Goal: Task Accomplishment & Management: Manage account settings

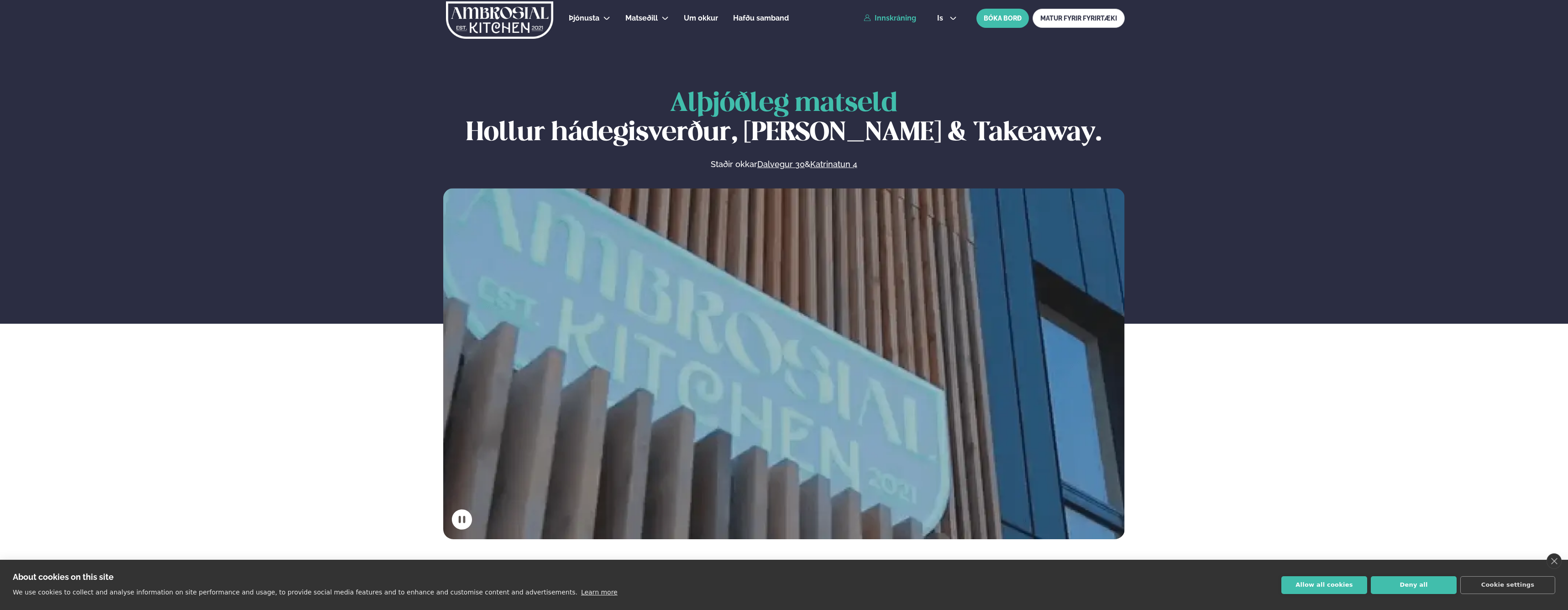
click at [895, 16] on link "Innskráning" at bounding box center [890, 18] width 52 height 8
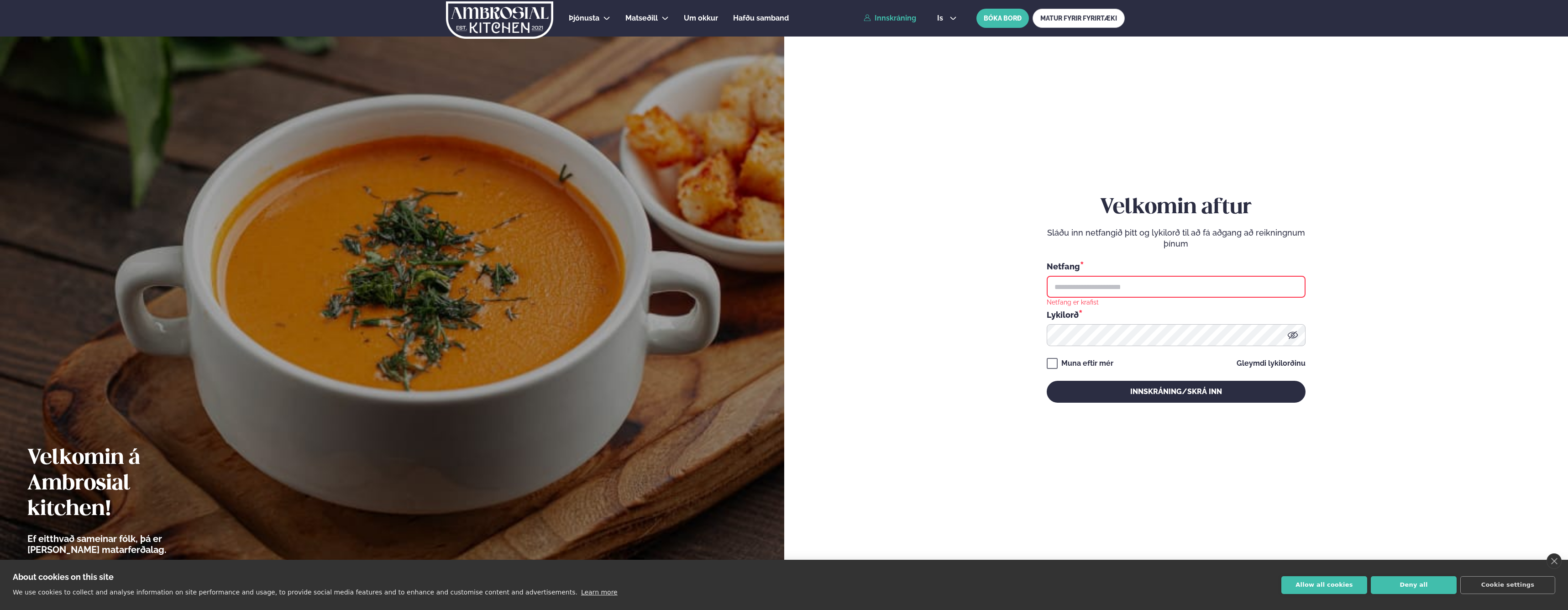
type input "**********"
click at [1160, 394] on button "Innskráning/Skrá inn" at bounding box center [1176, 391] width 259 height 22
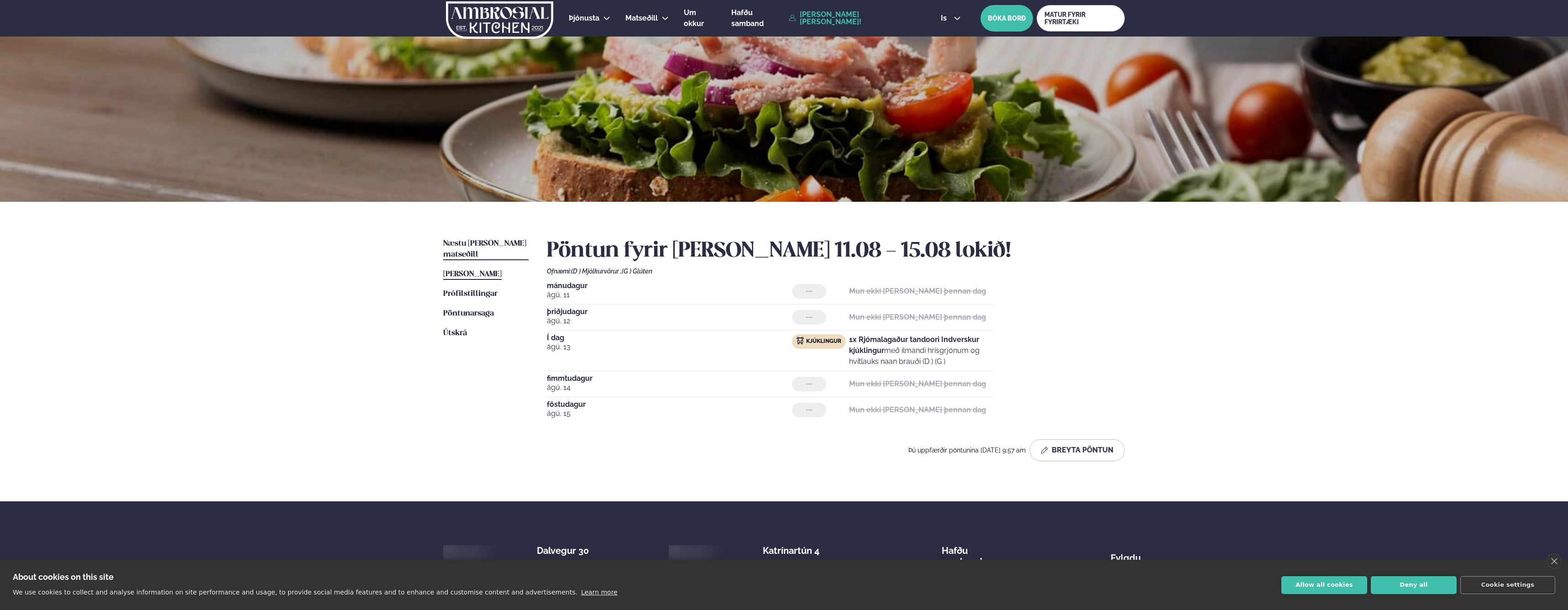
click at [473, 246] on span "Næstu [PERSON_NAME] matseðill" at bounding box center [485, 249] width 83 height 19
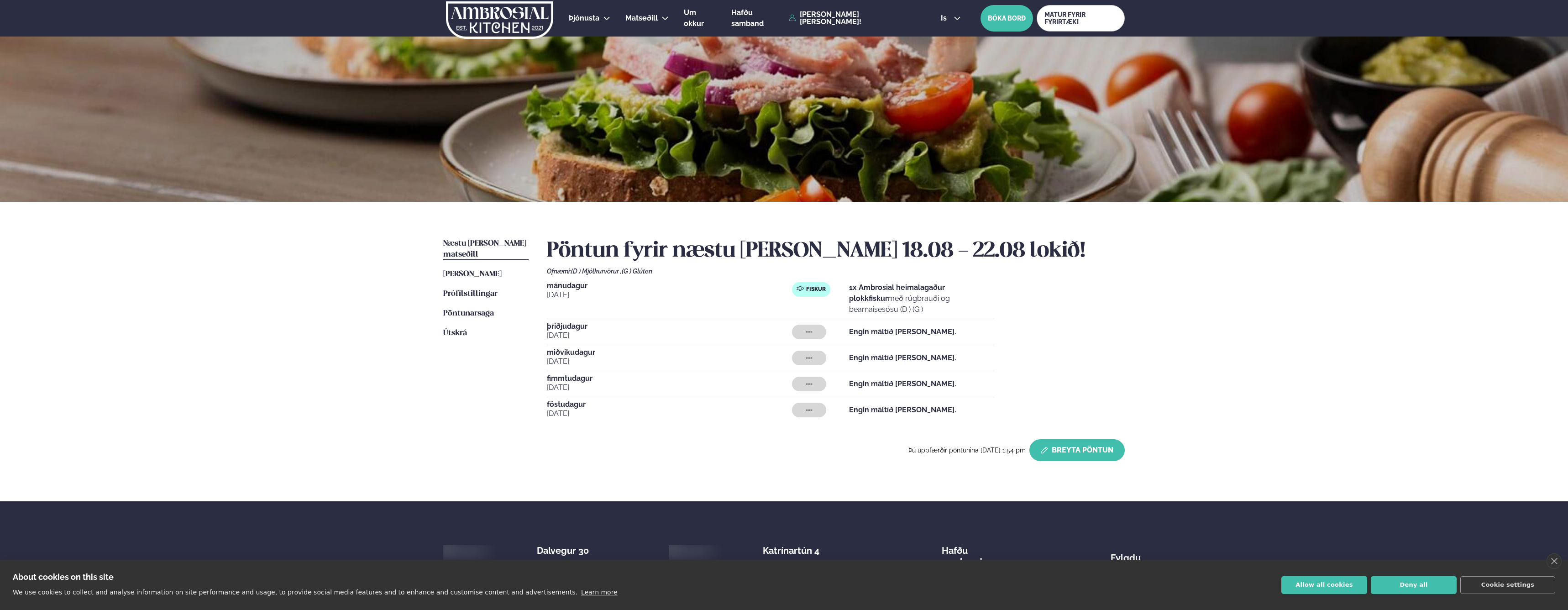
click at [1073, 439] on button "Breyta Pöntun" at bounding box center [1077, 450] width 96 height 22
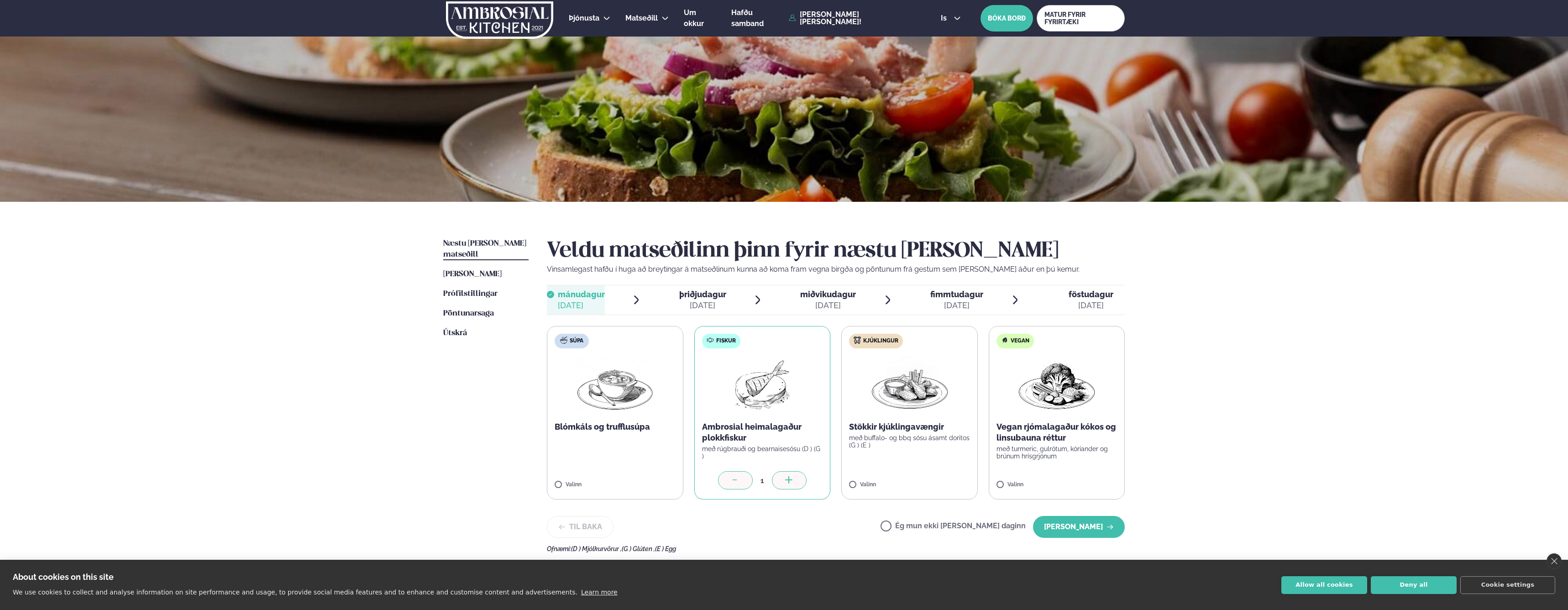
click at [704, 296] on span "þriðjudagur" at bounding box center [702, 294] width 47 height 10
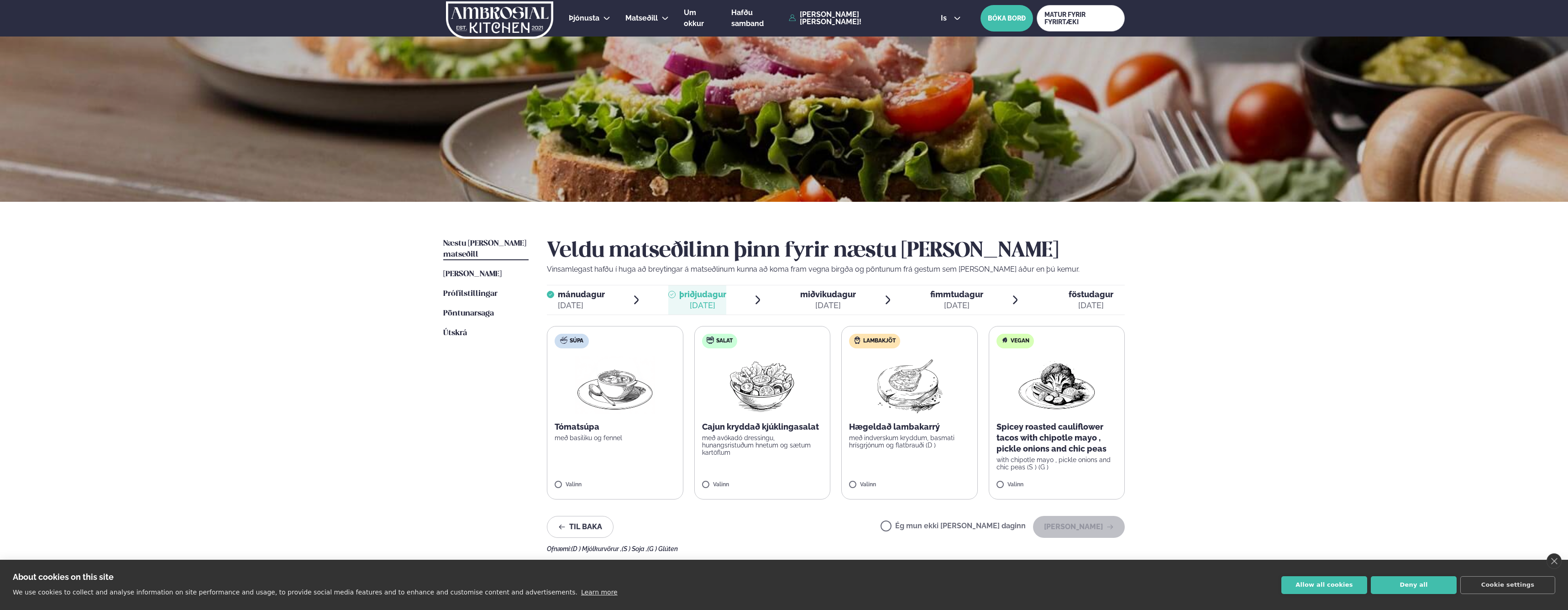
click at [954, 523] on label "Ég mun ekki [PERSON_NAME] daginn" at bounding box center [953, 527] width 145 height 10
click at [1073, 527] on button "[PERSON_NAME]" at bounding box center [1079, 527] width 92 height 22
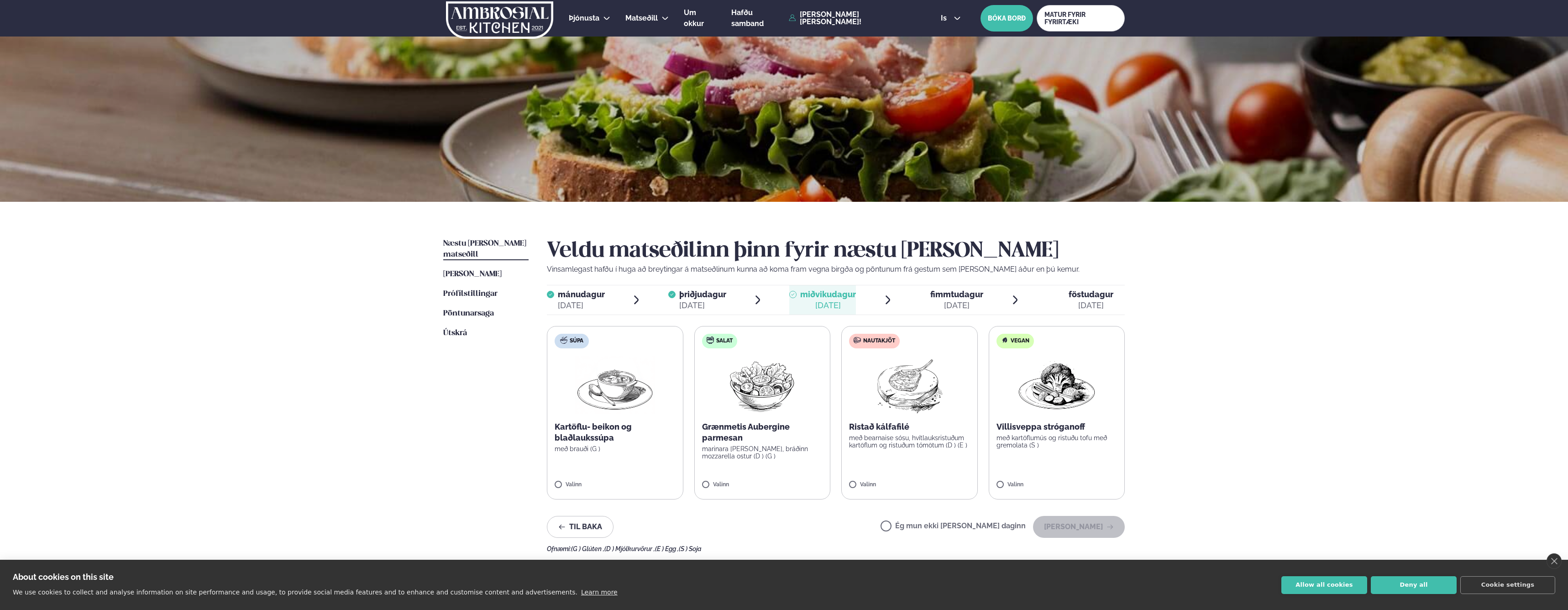
click at [950, 524] on label "Ég mun ekki [PERSON_NAME] daginn" at bounding box center [953, 527] width 145 height 10
click at [1091, 527] on button "[PERSON_NAME]" at bounding box center [1079, 527] width 92 height 22
click at [925, 458] on label "Nautakjöt Heimalagað lasagne með basil pesto, hvítlauksbrauði og parmesanosti (…" at bounding box center [909, 412] width 136 height 174
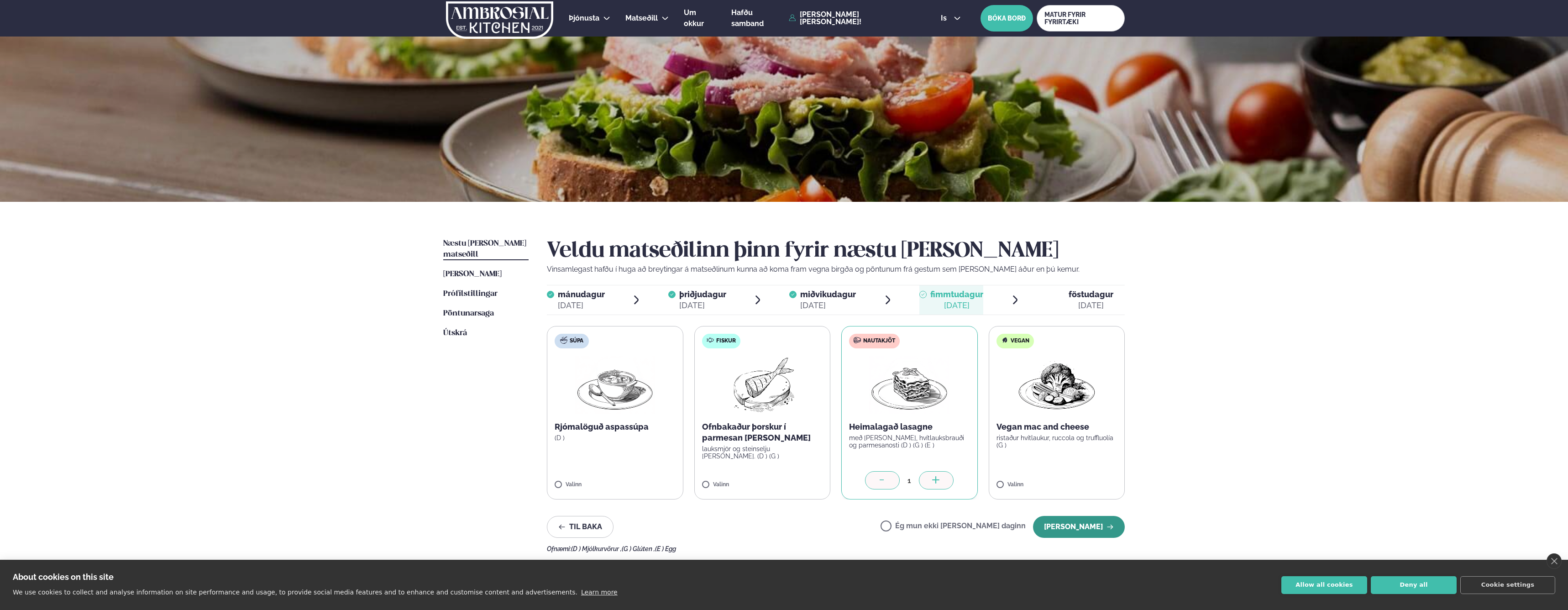
click at [1080, 526] on button "[PERSON_NAME]" at bounding box center [1079, 527] width 92 height 22
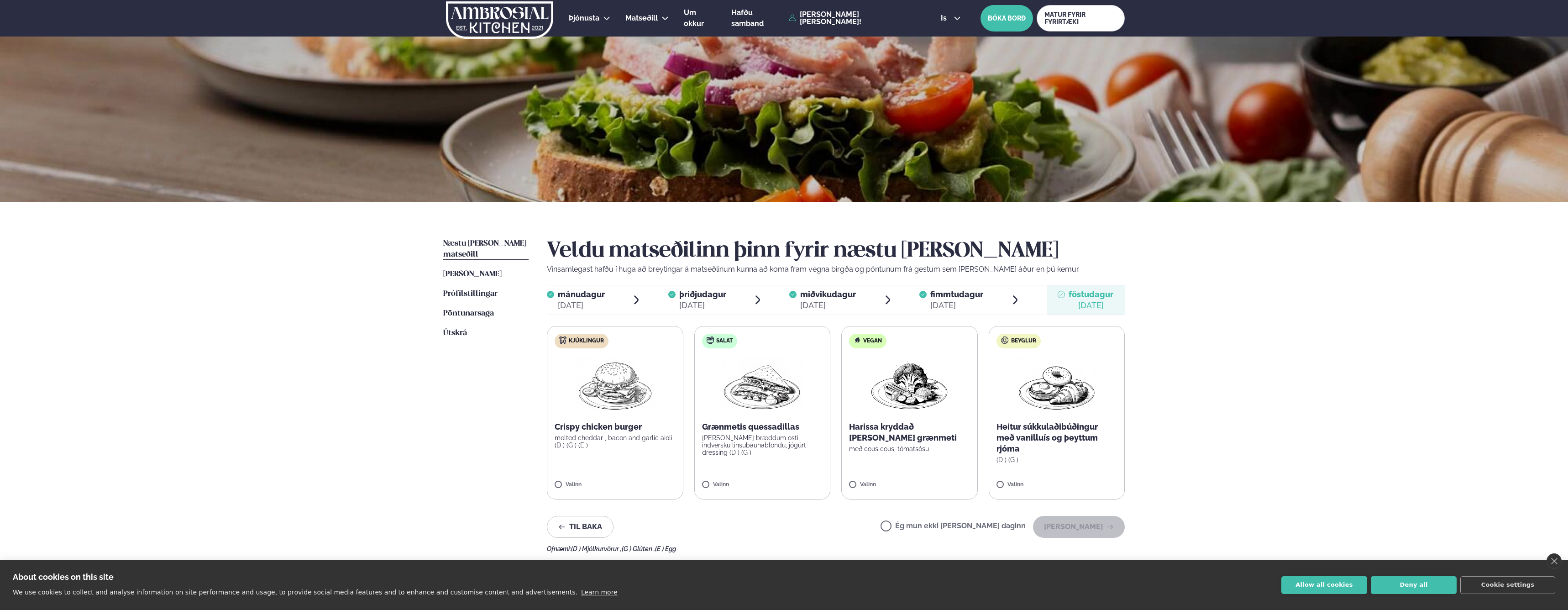
click at [964, 525] on label "Ég mun ekki [PERSON_NAME] daginn" at bounding box center [953, 527] width 145 height 10
click at [1060, 522] on button "[PERSON_NAME]" at bounding box center [1079, 527] width 92 height 22
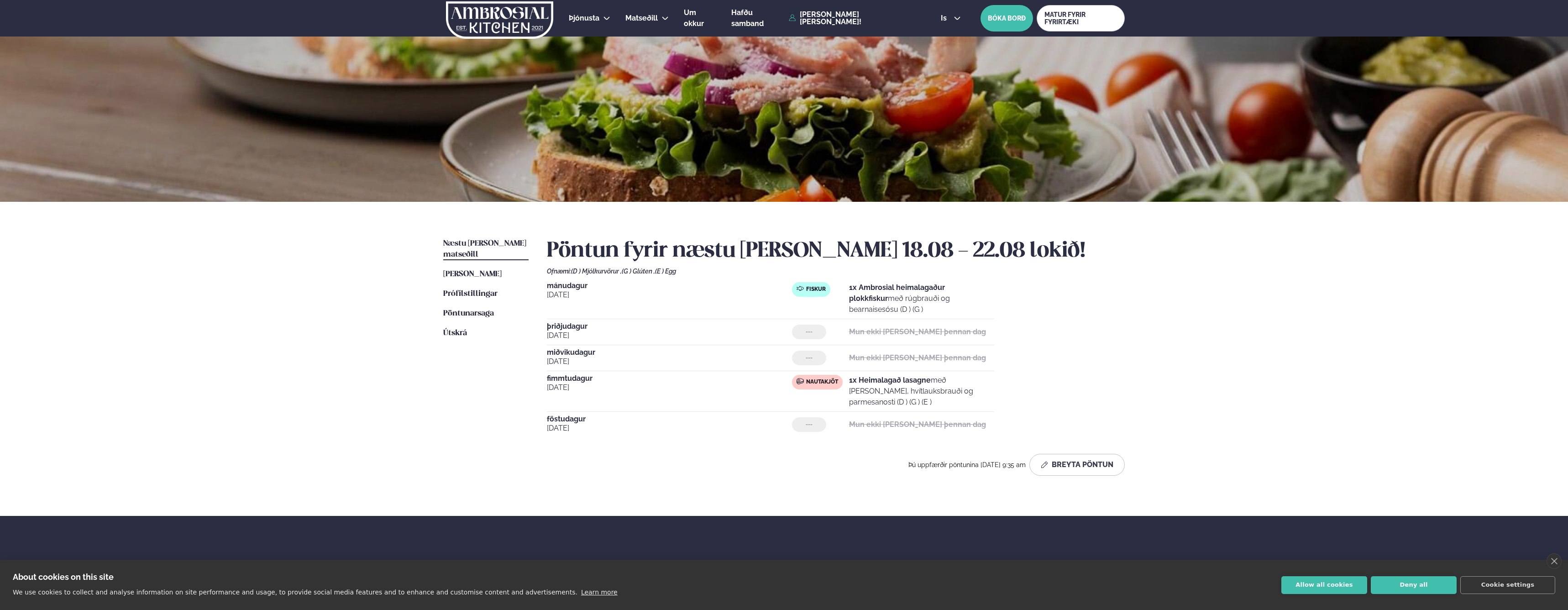
click at [1184, 336] on div "Þjónusta Hádegismatur fyrir fyrirtæki Fyrirtækja veitingar Einkapartý Matseðill…" at bounding box center [784, 361] width 1568 height 723
click at [1189, 326] on div "Þjónusta Hádegismatur fyrir fyrirtæki Fyrirtækja veitingar Einkapartý Matseðill…" at bounding box center [784, 361] width 1568 height 723
